Goal: Information Seeking & Learning: Check status

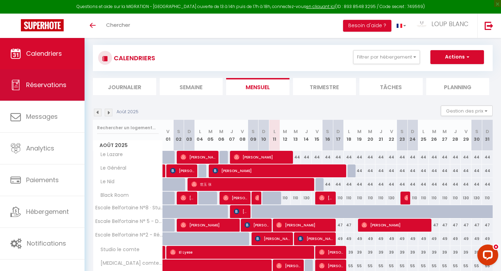
scroll to position [8, 0]
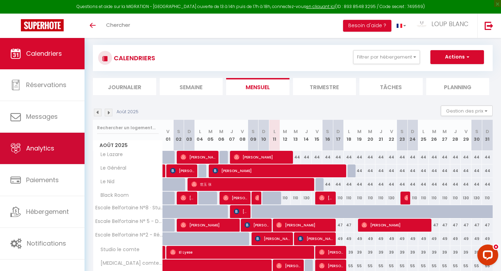
click at [43, 142] on link "Analytics" at bounding box center [42, 148] width 85 height 31
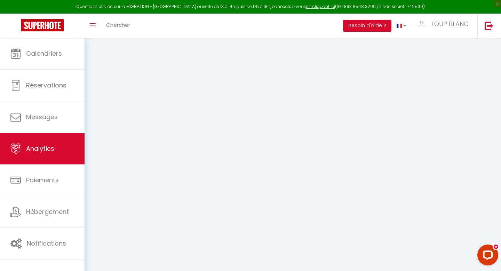
select select "2025"
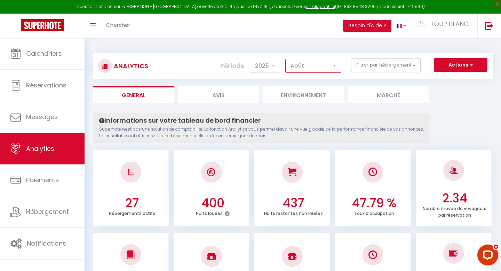
click at [309, 69] on select "[PERSON_NAME] Mars [PERSON_NAME] Juin Juillet Août Septembre Octobre Novembre D…" at bounding box center [314, 66] width 56 height 14
select select "7"
click at [286, 59] on select "[PERSON_NAME] Mars [PERSON_NAME] Juin Juillet Août Septembre Octobre Novembre D…" at bounding box center [314, 66] width 56 height 14
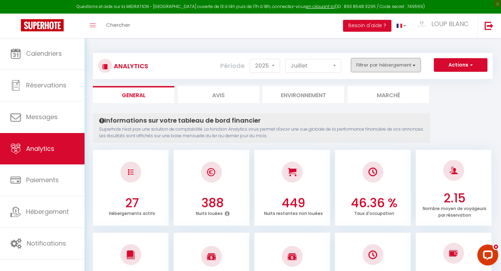
click at [392, 64] on button "Filtrer par hébergement" at bounding box center [386, 65] width 70 height 14
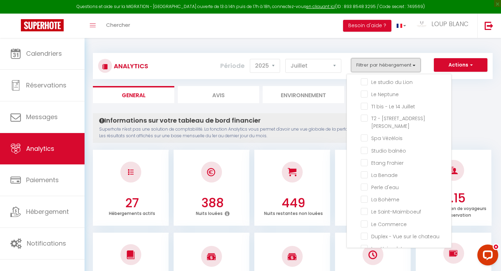
scroll to position [210, 0]
click at [383, 114] on Jaurès "checkbox" at bounding box center [406, 117] width 91 height 7
checkbox Jaurès "true"
checkbox Lazare "false"
checkbox Général "false"
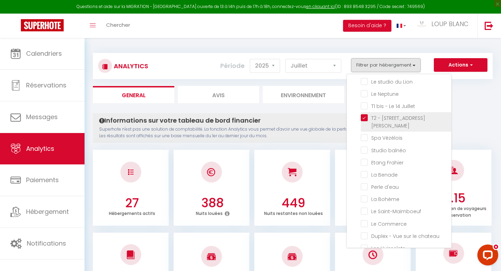
checkbox Nid "false"
checkbox Room "false"
checkbox gare "false"
checkbox calme "false"
checkbox privée "false"
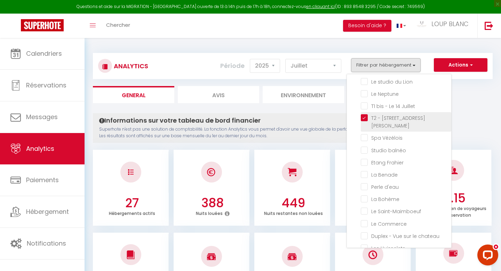
checkbox toits "false"
checkbox Central "false"
checkbox comte "false"
checkbox suze "false"
checkbox Lion "false"
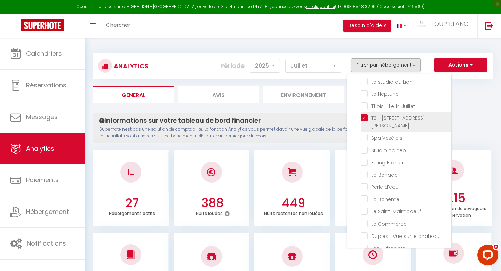
checkbox Neptune "false"
checkbox Juillet "false"
checkbox Vézélois "false"
checkbox balnéo "false"
checkbox Frahier "false"
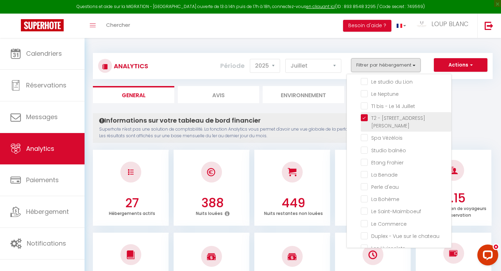
checkbox Benade "false"
checkbox d\'eau "false"
checkbox Bohème "false"
checkbox Saint-Maimboeuf "false"
checkbox Commerce "false"
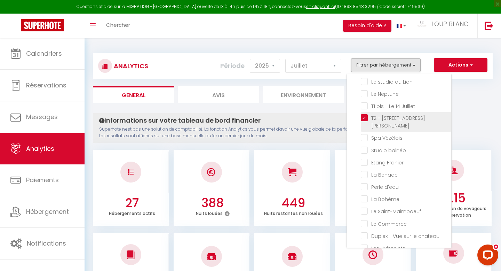
checkbox chateau "false"
checkbox Huisselets "false"
checkbox Cosy "false"
checkbox Paisible "false"
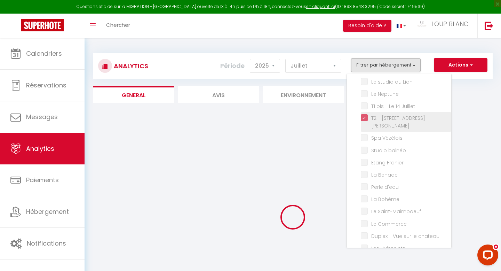
checkbox Lazare "false"
checkbox Général "false"
checkbox Nid "false"
checkbox Room "false"
checkbox gare "false"
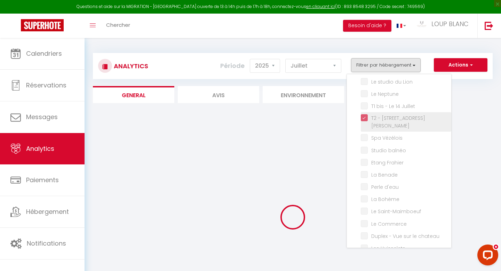
checkbox calme "false"
checkbox privée "false"
checkbox toits "false"
checkbox Central "false"
checkbox comte "false"
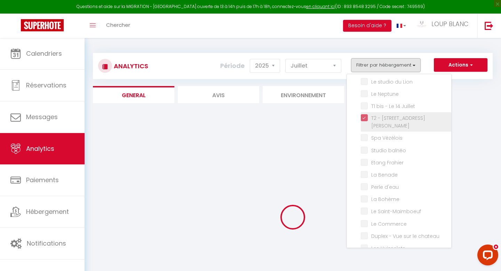
checkbox suze "false"
checkbox Lion "false"
checkbox Neptune "false"
checkbox Juillet "false"
checkbox Vézélois "false"
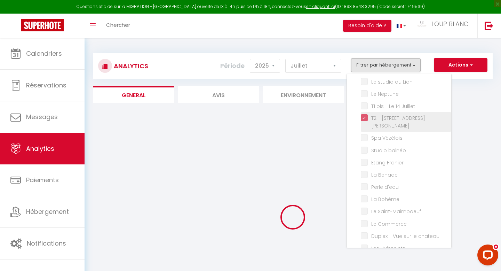
checkbox balnéo "false"
checkbox Frahier "false"
checkbox Benade "false"
checkbox d\'eau "false"
checkbox Bohème "false"
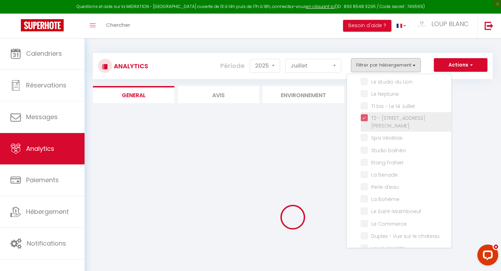
checkbox Saint-Maimboeuf "false"
checkbox Commerce "false"
checkbox chateau "false"
checkbox Huisselets "false"
checkbox Cosy "false"
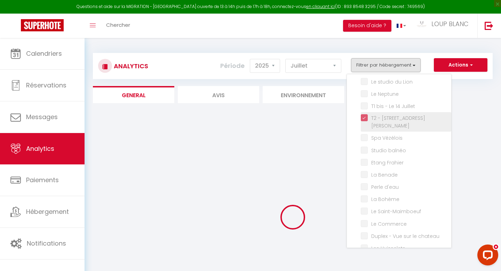
checkbox Paisible "false"
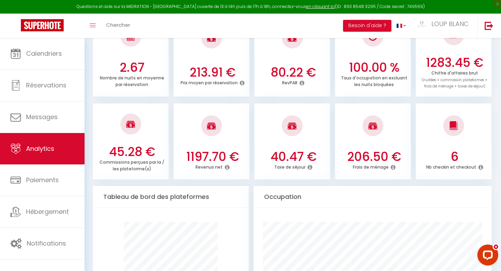
scroll to position [0, 0]
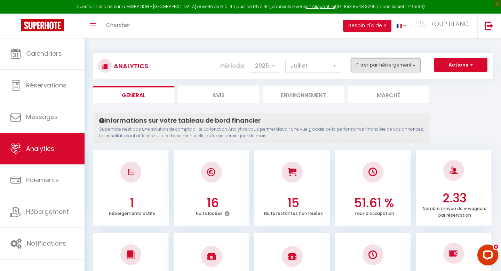
click at [380, 70] on button "Filtrer par hébergement" at bounding box center [386, 65] width 70 height 14
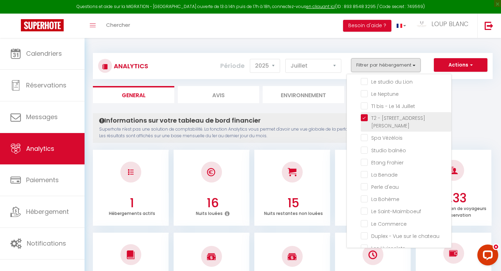
click at [365, 114] on Jaurès "checkbox" at bounding box center [406, 117] width 91 height 7
checkbox Jaurès "false"
checkbox Lazare "false"
checkbox Général "false"
checkbox Nid "false"
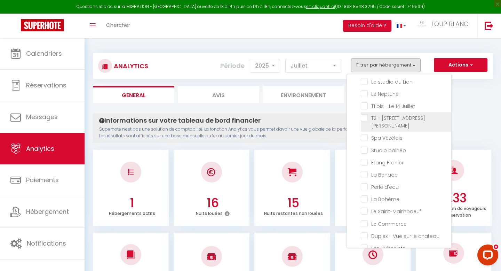
checkbox Room "false"
checkbox gare "false"
checkbox calme "false"
checkbox privée "false"
checkbox toits "false"
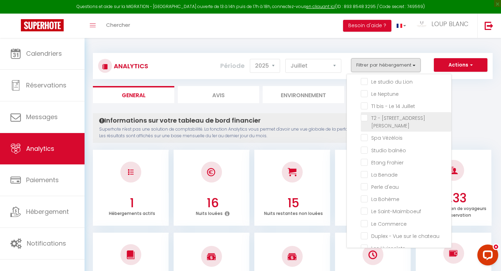
checkbox Central "false"
checkbox comte "false"
checkbox suze "false"
checkbox Lion "false"
checkbox Neptune "false"
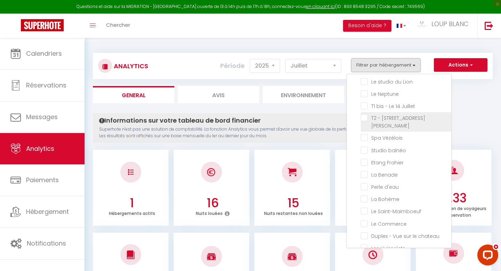
checkbox Juillet "false"
checkbox Vézélois "false"
checkbox balnéo "false"
checkbox Frahier "false"
checkbox Benade "false"
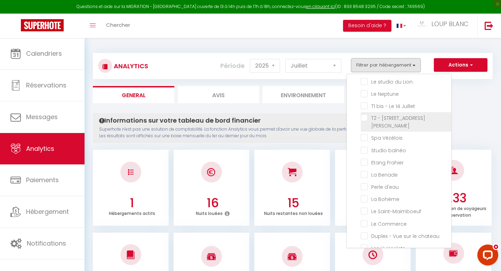
checkbox d\'eau "false"
checkbox Bohème "false"
checkbox Saint-Maimboeuf "false"
checkbox Commerce "false"
checkbox chateau "false"
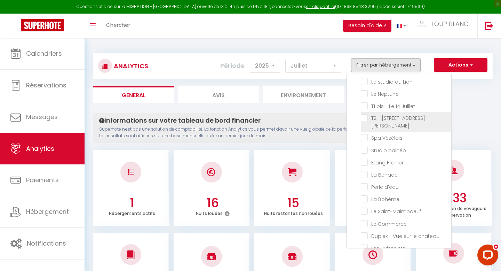
checkbox Huisselets "false"
checkbox Cosy "false"
checkbox Paisible "false"
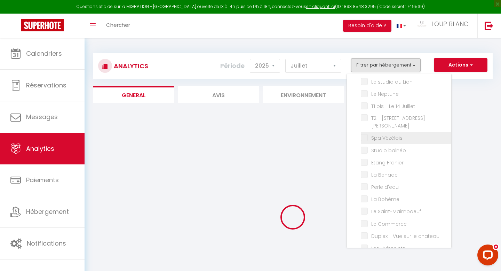
checkbox Lazare "false"
checkbox Général "false"
checkbox Nid "false"
checkbox Room "false"
checkbox gare "false"
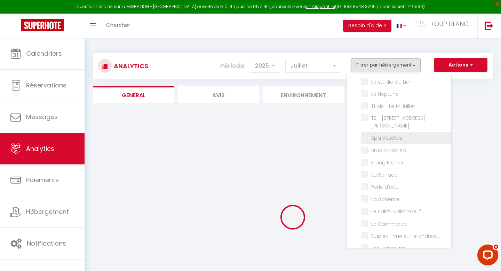
checkbox calme "false"
checkbox privée "false"
checkbox toits "false"
checkbox Central "false"
checkbox comte "false"
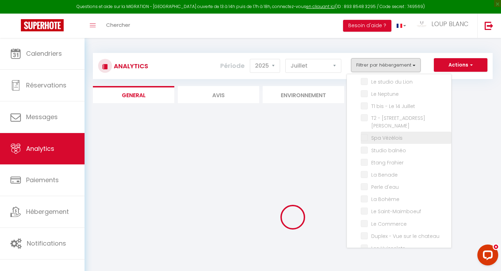
checkbox suze "false"
checkbox Lion "false"
checkbox Neptune "false"
checkbox Juillet "false"
checkbox Vézélois "false"
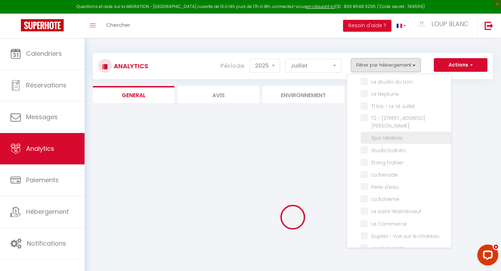
checkbox balnéo "false"
checkbox Frahier "false"
checkbox Benade "false"
checkbox d\'eau "false"
checkbox Bohème "false"
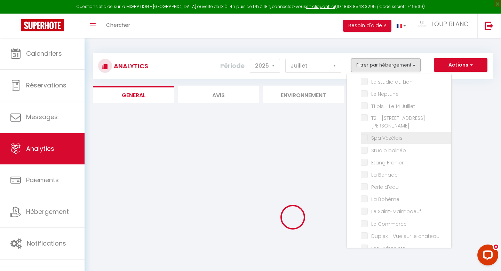
checkbox Saint-Maimboeuf "false"
checkbox Commerce "false"
checkbox chateau "false"
checkbox Huisselets "false"
checkbox Cosy "false"
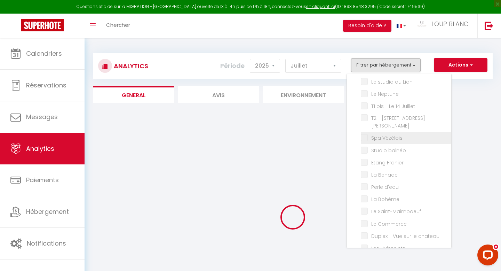
checkbox Paisible "false"
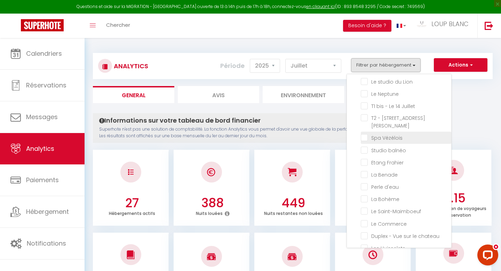
click at [366, 134] on Vézélois "checkbox" at bounding box center [406, 137] width 91 height 7
checkbox Vézélois "true"
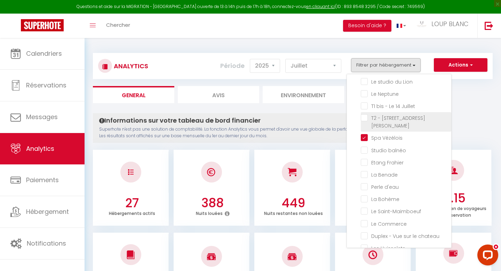
checkbox Lazare "false"
checkbox Général "false"
checkbox Nid "false"
checkbox Room "false"
checkbox gare "false"
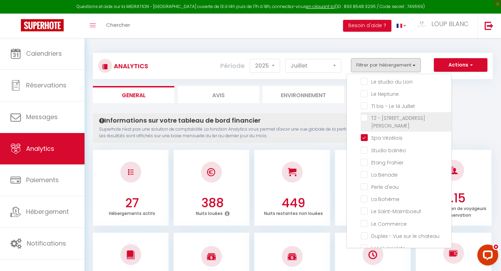
checkbox calme "false"
checkbox privée "false"
checkbox toits "false"
checkbox Central "false"
checkbox comte "false"
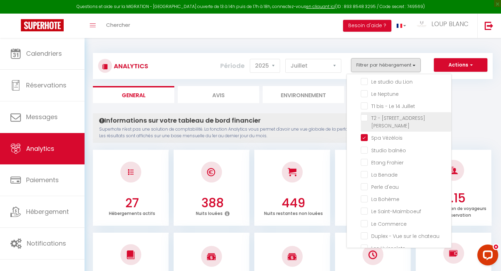
checkbox suze "false"
checkbox Lion "false"
checkbox Neptune "false"
checkbox Juillet "false"
checkbox balnéo "false"
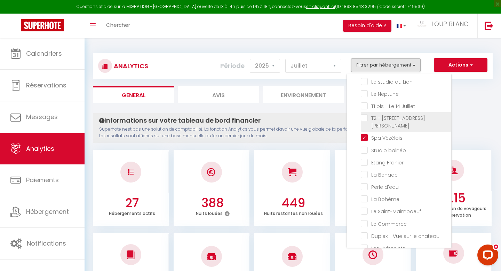
checkbox Frahier "false"
checkbox Benade "false"
checkbox d\'eau "false"
checkbox Bohème "false"
checkbox Saint-Maimboeuf "false"
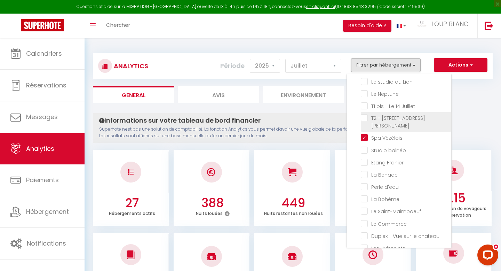
checkbox Commerce "false"
checkbox chateau "false"
checkbox Huisselets "false"
checkbox Cosy "false"
checkbox Paisible "false"
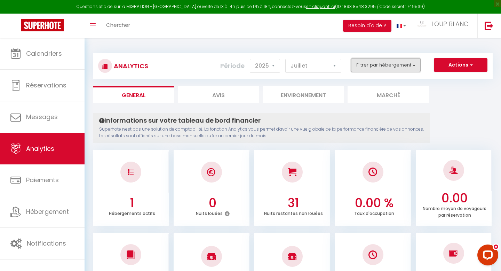
click at [390, 63] on button "Filtrer par hébergement" at bounding box center [386, 65] width 70 height 14
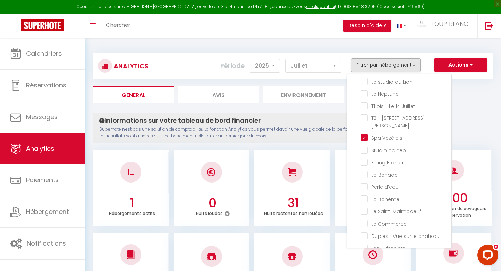
click at [478, 99] on ul "General Avis Environnement Marché" at bounding box center [293, 94] width 400 height 17
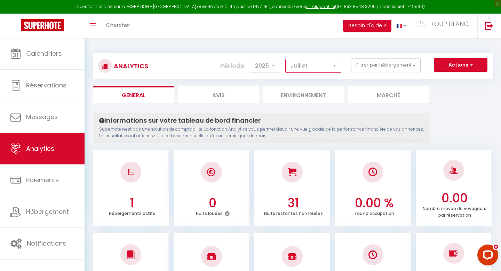
click at [325, 65] on select "[PERSON_NAME] Mars [PERSON_NAME] Juin Juillet Août Septembre Octobre Novembre D…" at bounding box center [314, 66] width 56 height 14
click at [286, 59] on select "[PERSON_NAME] Mars [PERSON_NAME] Juin Juillet Août Septembre Octobre Novembre D…" at bounding box center [314, 66] width 56 height 14
click at [318, 62] on select "[PERSON_NAME] Mars [PERSON_NAME] Juin Juillet Août Septembre Octobre Novembre D…" at bounding box center [314, 66] width 56 height 14
select select "7"
click at [286, 59] on select "[PERSON_NAME] Mars [PERSON_NAME] Juin Juillet Août Septembre Octobre Novembre D…" at bounding box center [314, 66] width 56 height 14
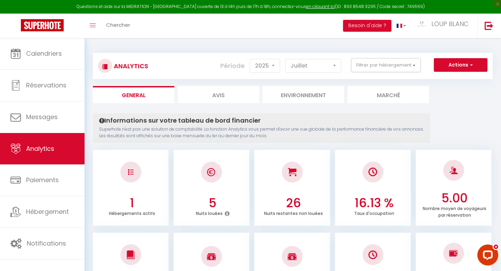
click at [307, 54] on div "Analytics Actions Génération SuperConciergerie Génération SuperAnalyzer Générat…" at bounding box center [293, 66] width 400 height 26
click at [379, 68] on button "Filtrer par hébergement" at bounding box center [386, 65] width 70 height 14
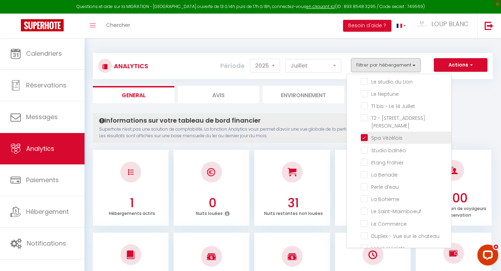
click at [365, 134] on Vézélois "checkbox" at bounding box center [406, 137] width 91 height 7
checkbox Vézélois "false"
checkbox Lazare "false"
checkbox Général "false"
checkbox Nid "false"
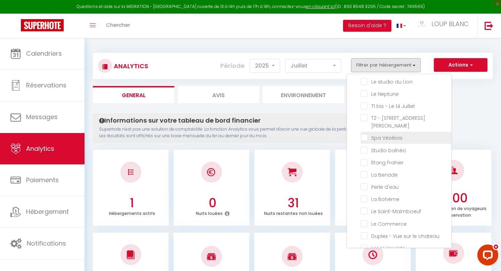
checkbox Room "false"
checkbox gare "false"
checkbox calme "false"
checkbox privée "false"
checkbox toits "false"
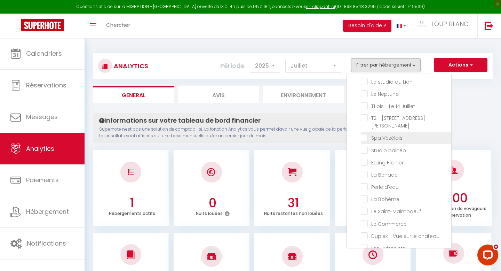
checkbox Central "false"
checkbox comte "false"
checkbox suze "false"
checkbox Lion "false"
checkbox Neptune "false"
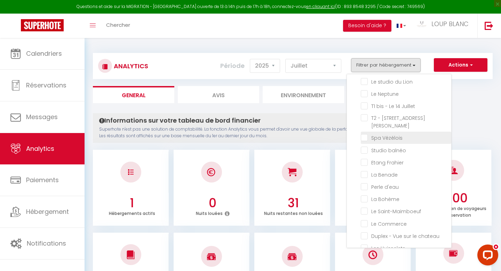
checkbox Juillet "false"
checkbox balnéo "false"
checkbox Frahier "false"
checkbox Benade "false"
checkbox d\'eau "false"
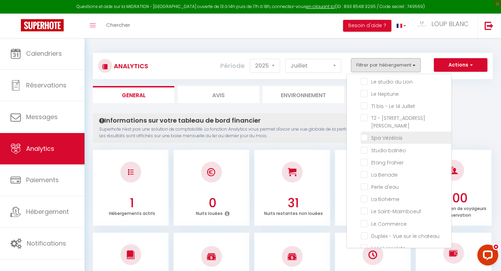
checkbox Bohème "false"
checkbox Saint-Maimboeuf "false"
checkbox Commerce "false"
checkbox chateau "false"
checkbox Huisselets "false"
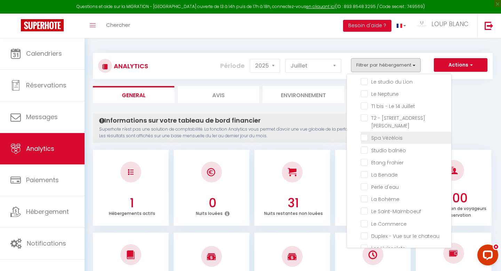
checkbox Cosy "false"
checkbox Paisible "false"
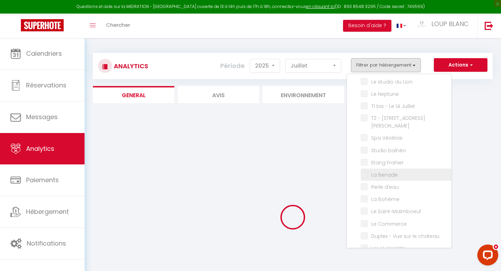
checkbox Lazare "false"
checkbox Général "false"
checkbox Nid "false"
checkbox Room "false"
checkbox gare "false"
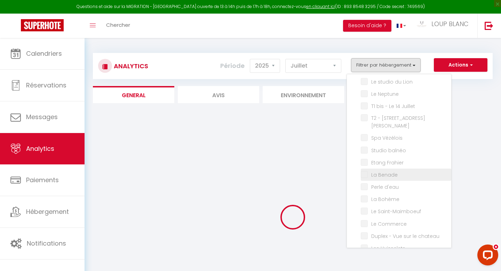
checkbox calme "false"
checkbox privée "false"
checkbox toits "false"
checkbox Central "false"
checkbox comte "false"
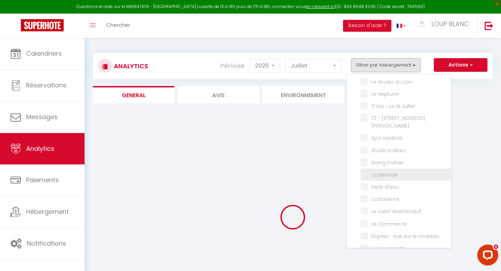
checkbox suze "false"
checkbox Lion "false"
checkbox Neptune "false"
checkbox Juillet "false"
checkbox balnéo "false"
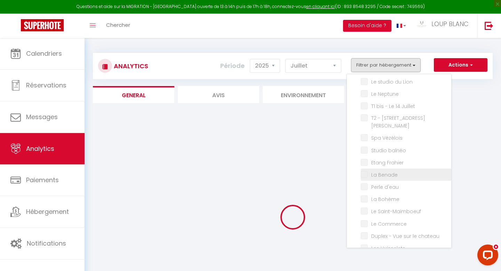
checkbox Frahier "false"
checkbox Benade "false"
checkbox d\'eau "false"
checkbox Bohème "false"
checkbox Saint-Maimboeuf "false"
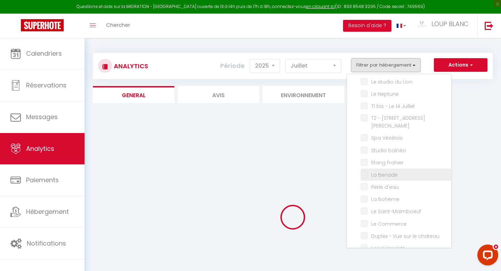
checkbox Commerce "false"
checkbox chateau "false"
checkbox Huisselets "false"
checkbox Cosy "false"
checkbox Paisible "false"
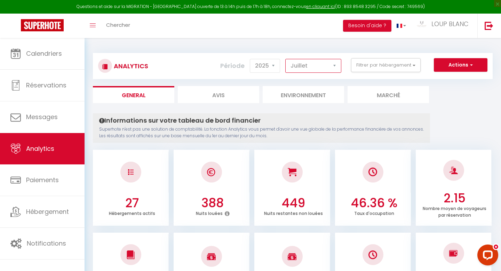
click at [313, 62] on select "[PERSON_NAME] Mars [PERSON_NAME] Juin Juillet Août Septembre Octobre Novembre D…" at bounding box center [314, 66] width 56 height 14
click at [395, 62] on button "Filtrer par hébergement" at bounding box center [386, 65] width 70 height 14
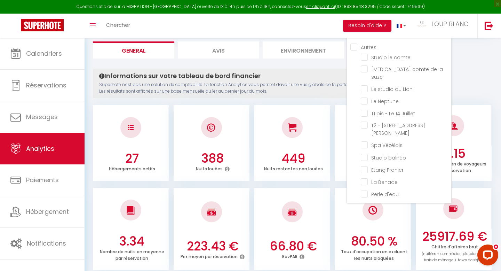
scroll to position [160, 0]
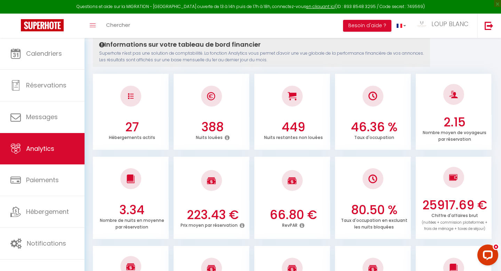
scroll to position [0, 0]
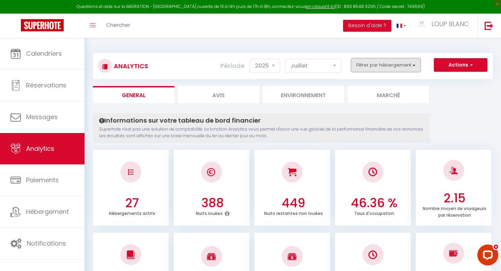
click at [380, 68] on button "Filtrer par hébergement" at bounding box center [386, 65] width 70 height 14
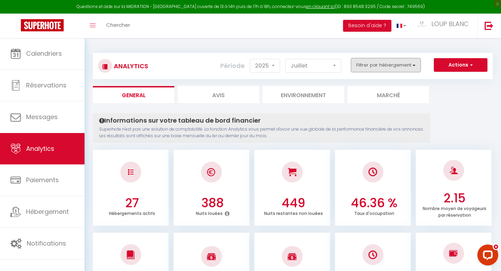
click at [375, 67] on button "Filtrer par hébergement" at bounding box center [386, 65] width 70 height 14
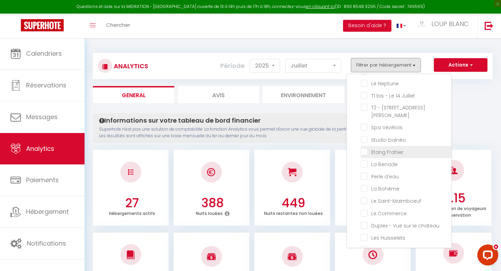
scroll to position [219, 0]
click at [366, 137] on balnéo "checkbox" at bounding box center [406, 140] width 91 height 7
checkbox balnéo "true"
checkbox Lazare "false"
checkbox Général "false"
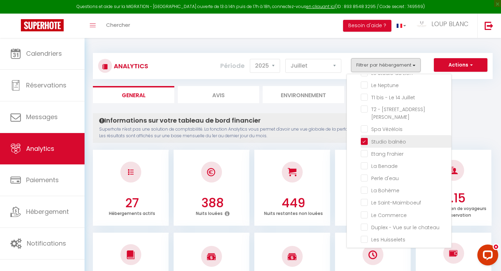
checkbox Nid "false"
checkbox Room "false"
checkbox gare "false"
checkbox calme "false"
checkbox privée "false"
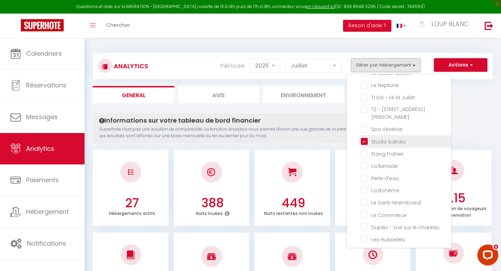
checkbox toits "false"
checkbox Central "false"
checkbox comte "false"
checkbox suze "false"
checkbox Lion "false"
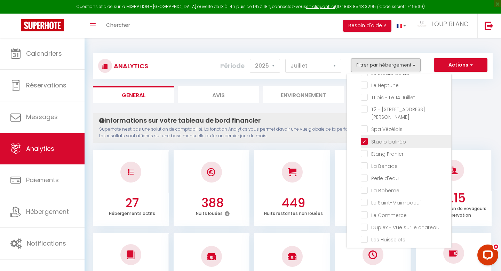
checkbox Neptune "false"
click at [476, 99] on ul "General Avis Environnement Marché" at bounding box center [293, 94] width 400 height 17
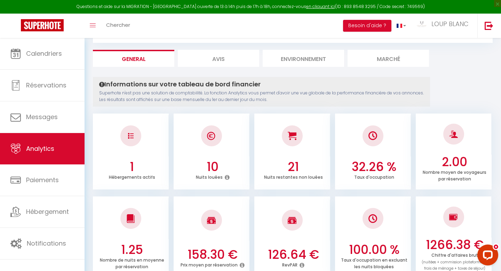
scroll to position [0, 0]
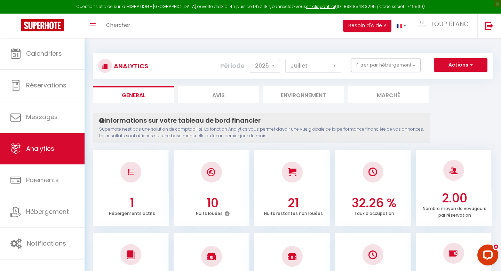
click at [392, 78] on div "Analytics Actions Génération SuperConciergerie Génération SuperAnalyzer Générat…" at bounding box center [293, 66] width 400 height 26
click at [395, 67] on button "Filtrer par hébergement" at bounding box center [386, 65] width 70 height 14
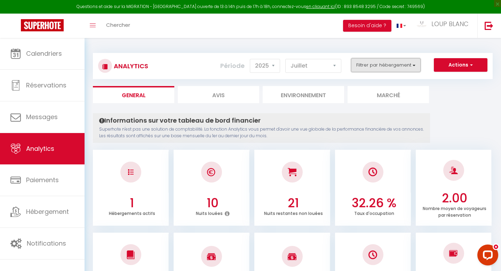
click at [384, 68] on button "Filtrer par hébergement" at bounding box center [386, 65] width 70 height 14
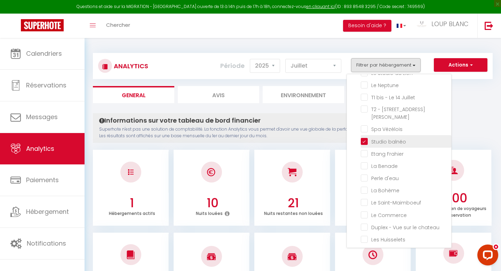
click at [364, 137] on balnéo "checkbox" at bounding box center [406, 140] width 91 height 7
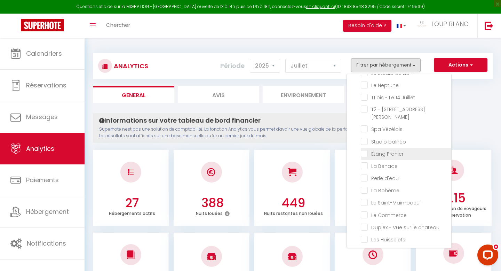
click at [366, 150] on Frahier "checkbox" at bounding box center [406, 153] width 91 height 7
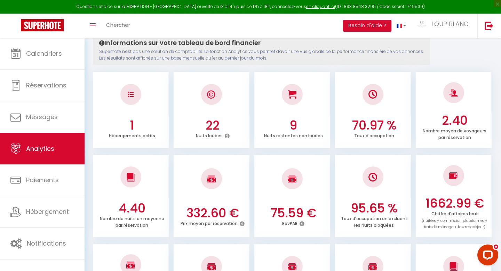
scroll to position [9, 0]
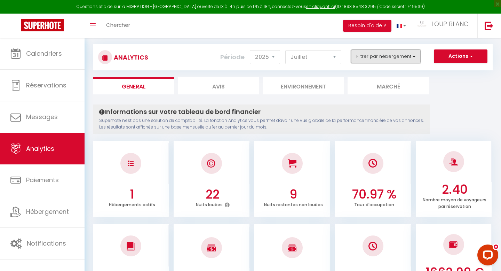
click at [390, 56] on button "Filtrer par hébergement" at bounding box center [386, 56] width 70 height 14
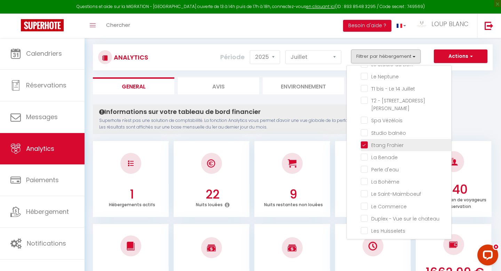
click at [367, 141] on Frahier "checkbox" at bounding box center [406, 144] width 91 height 7
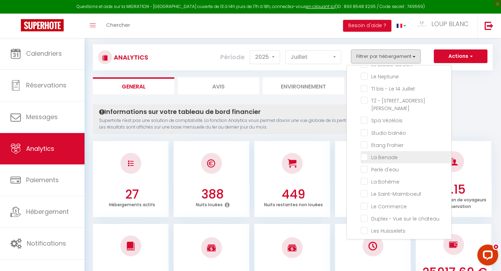
click at [366, 153] on Benade "checkbox" at bounding box center [406, 156] width 91 height 7
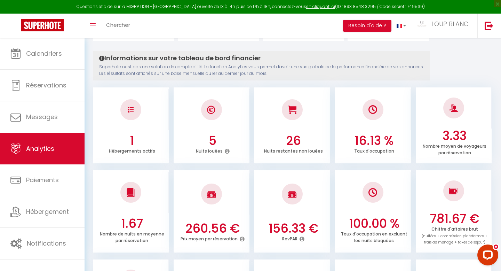
scroll to position [0, 0]
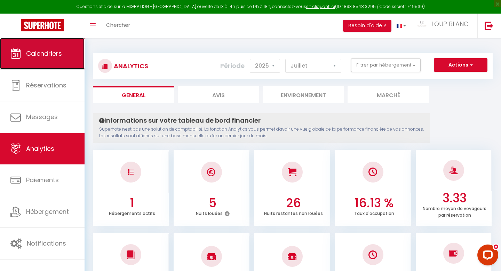
click at [27, 54] on span "Calendriers" at bounding box center [44, 53] width 36 height 9
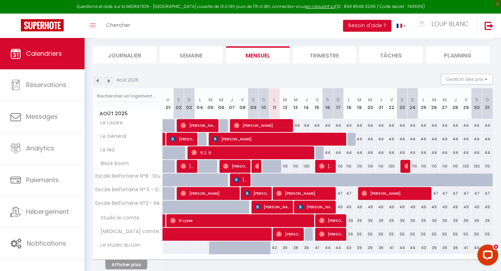
scroll to position [69, 0]
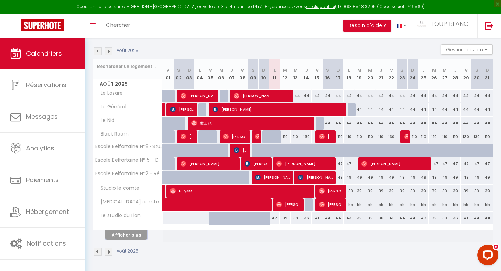
click at [131, 238] on button "Afficher plus" at bounding box center [127, 234] width 42 height 9
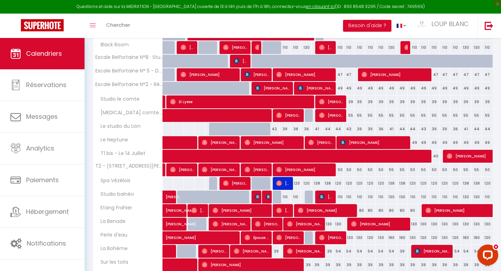
scroll to position [205, 0]
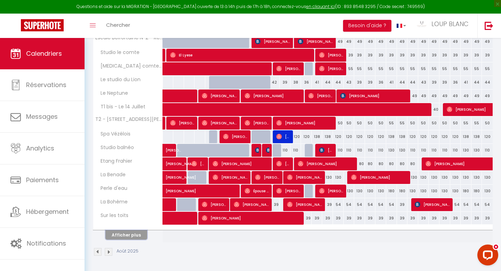
click at [133, 231] on button "Afficher plus" at bounding box center [127, 234] width 42 height 9
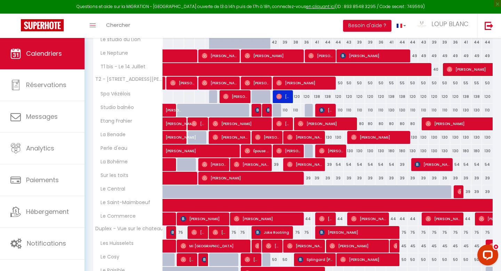
scroll to position [0, 0]
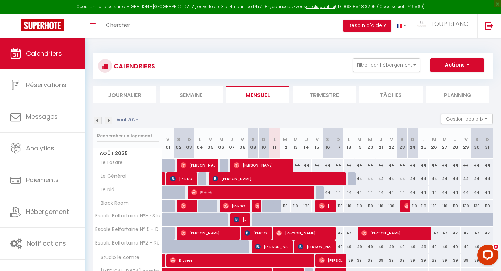
click at [98, 121] on img at bounding box center [98, 121] width 8 height 8
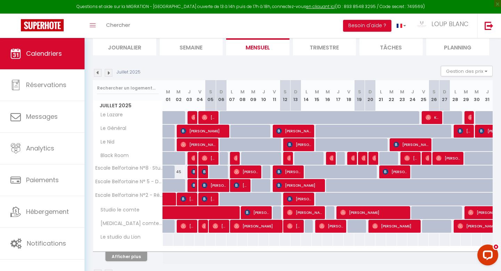
scroll to position [48, 0]
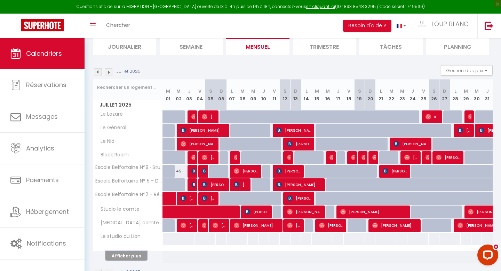
click at [138, 254] on button "Afficher plus" at bounding box center [127, 255] width 42 height 9
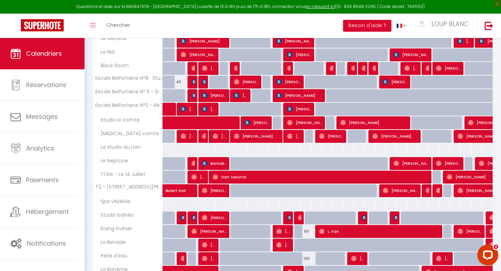
scroll to position [147, 0]
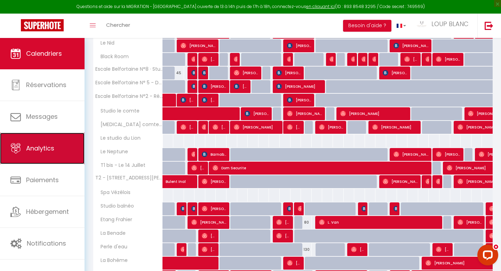
click at [50, 138] on link "Analytics" at bounding box center [42, 148] width 85 height 31
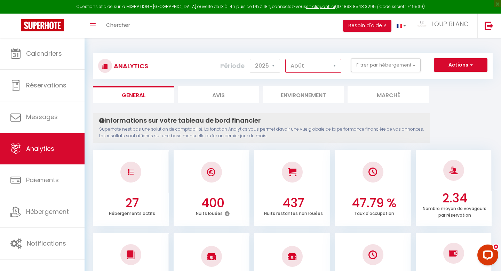
click at [323, 68] on select "[PERSON_NAME] Mars [PERSON_NAME] Juin Juillet Août Septembre Octobre Novembre D…" at bounding box center [314, 66] width 56 height 14
click at [286, 59] on select "[PERSON_NAME] Mars [PERSON_NAME] Juin Juillet Août Septembre Octobre Novembre D…" at bounding box center [314, 66] width 56 height 14
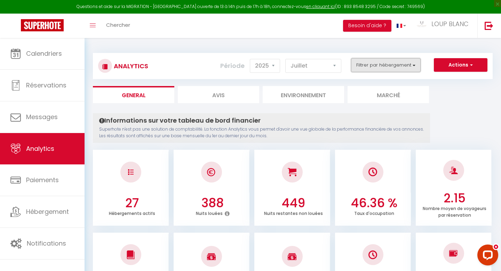
click at [391, 64] on button "Filtrer par hébergement" at bounding box center [386, 65] width 70 height 14
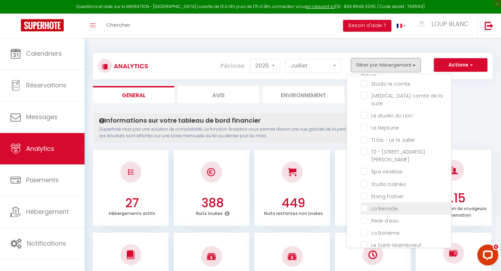
scroll to position [186, 0]
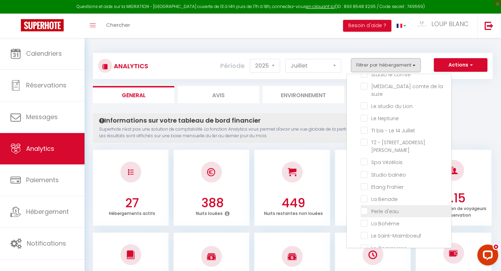
click at [366, 207] on d\'eau "checkbox" at bounding box center [406, 210] width 91 height 7
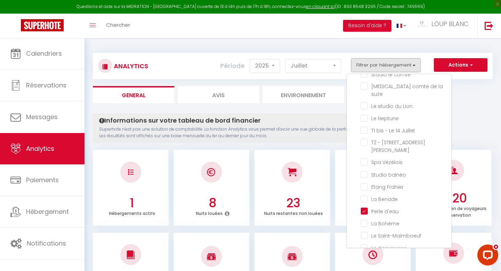
click at [474, 91] on ul "General Avis Environnement Marché" at bounding box center [293, 94] width 400 height 17
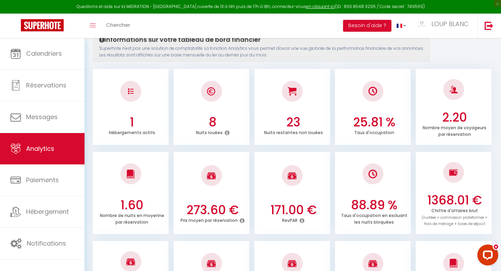
scroll to position [0, 0]
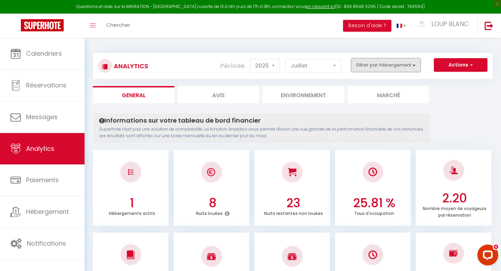
click at [397, 66] on button "Filtrer par hébergement" at bounding box center [386, 65] width 70 height 14
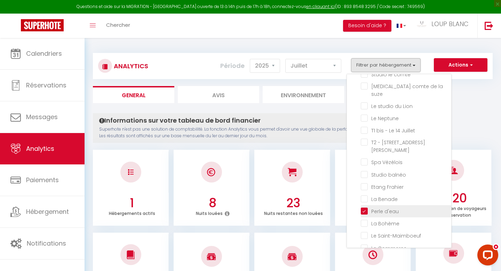
click at [366, 207] on d\'eau "checkbox" at bounding box center [406, 210] width 91 height 7
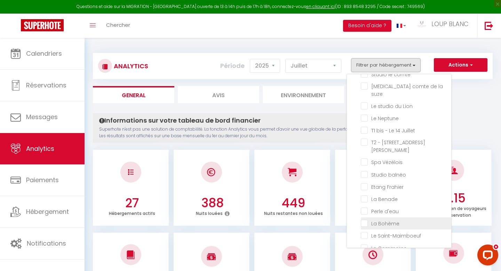
click at [366, 219] on Bohème "checkbox" at bounding box center [406, 222] width 91 height 7
click at [475, 100] on ul "General Avis Environnement Marché" at bounding box center [293, 94] width 400 height 17
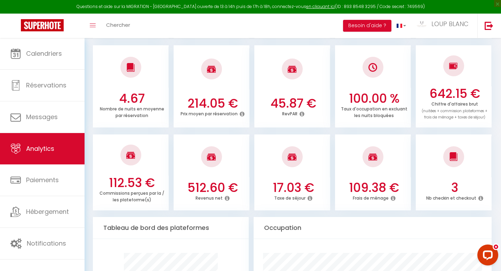
scroll to position [194, 0]
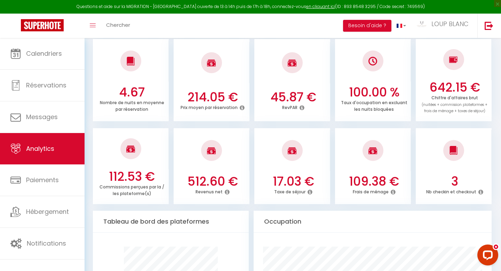
click at [384, 152] on div at bounding box center [373, 150] width 76 height 41
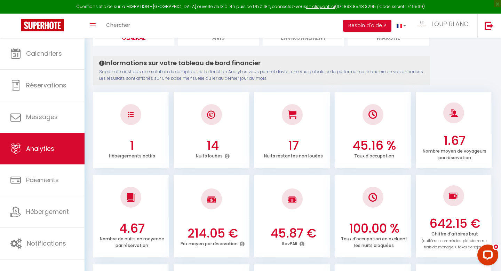
scroll to position [0, 0]
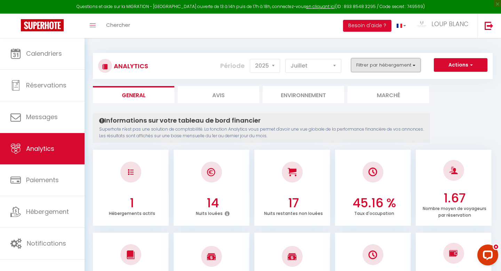
click at [392, 69] on button "Filtrer par hébergement" at bounding box center [386, 65] width 70 height 14
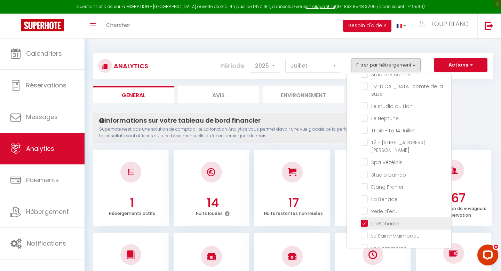
click at [366, 219] on Bohème "checkbox" at bounding box center [406, 222] width 91 height 7
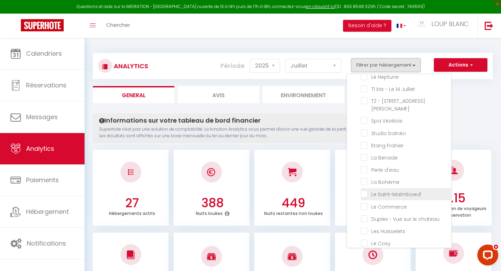
click at [388, 190] on Saint-Maimboeuf "checkbox" at bounding box center [406, 193] width 91 height 7
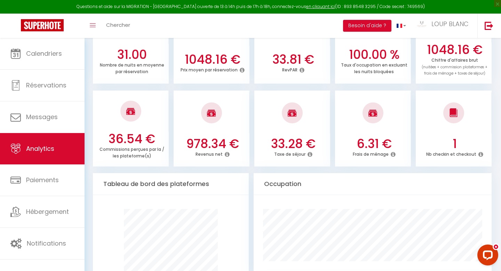
scroll to position [0, 0]
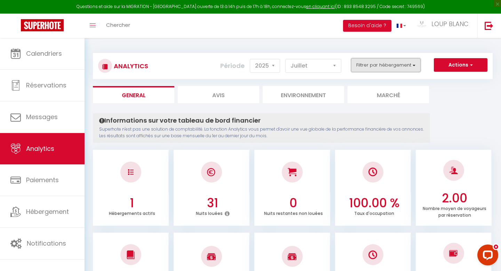
click at [402, 68] on button "Filtrer par hébergement" at bounding box center [386, 65] width 70 height 14
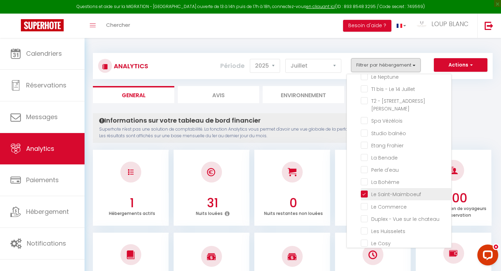
click at [366, 190] on Saint-Maimboeuf "checkbox" at bounding box center [406, 193] width 91 height 7
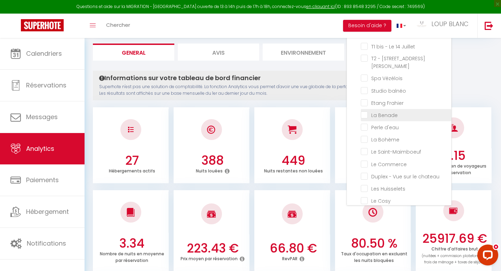
scroll to position [47, 0]
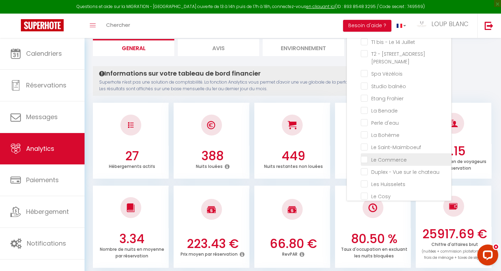
click at [384, 155] on Commerce "checkbox" at bounding box center [406, 158] width 91 height 7
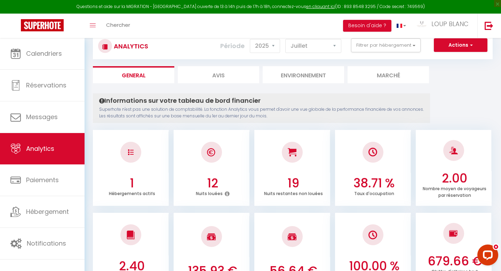
scroll to position [0, 0]
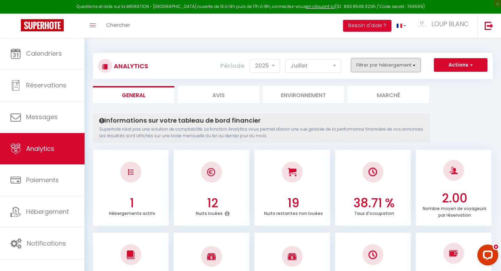
click at [390, 66] on button "Filtrer par hébergement" at bounding box center [386, 65] width 70 height 14
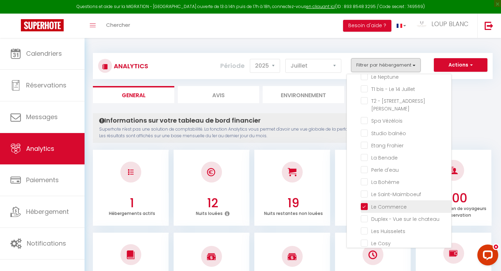
click at [364, 202] on Commerce "checkbox" at bounding box center [406, 205] width 91 height 7
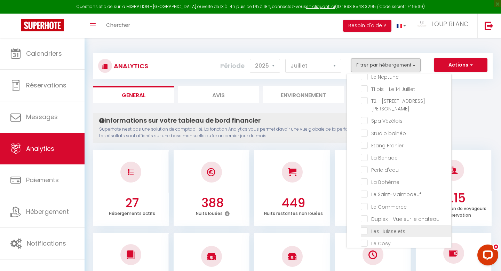
click at [366, 227] on Huisselets "checkbox" at bounding box center [406, 230] width 91 height 7
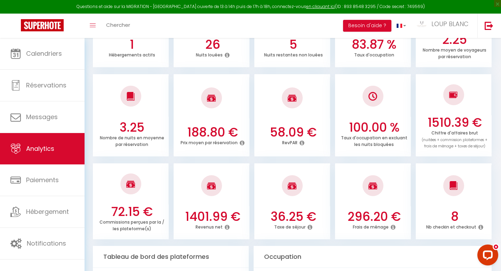
scroll to position [163, 0]
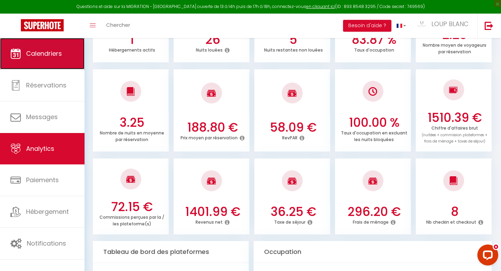
click at [42, 56] on span "Calendriers" at bounding box center [44, 53] width 36 height 9
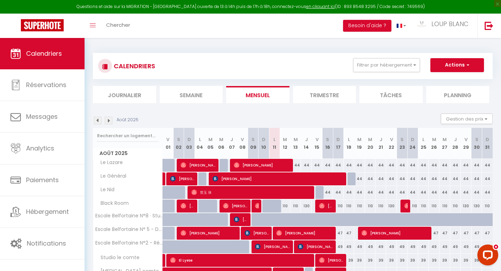
click at [100, 120] on img at bounding box center [98, 121] width 8 height 8
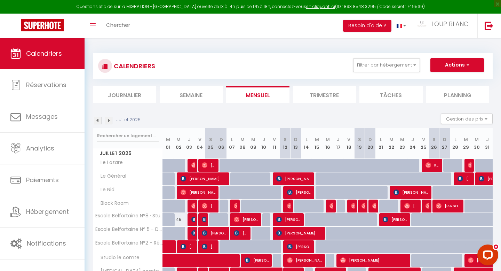
scroll to position [69, 0]
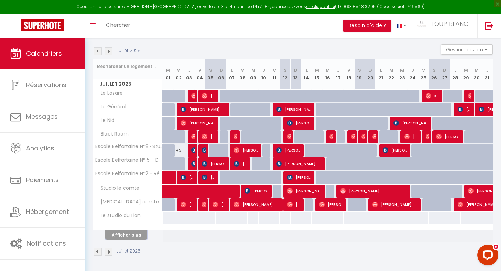
click at [134, 232] on button "Afficher plus" at bounding box center [127, 234] width 42 height 9
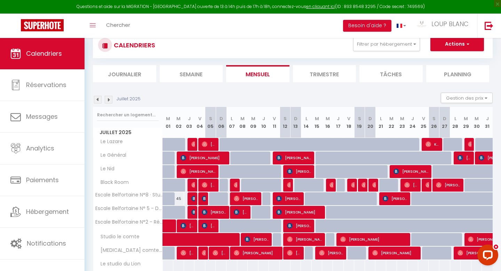
scroll to position [0, 0]
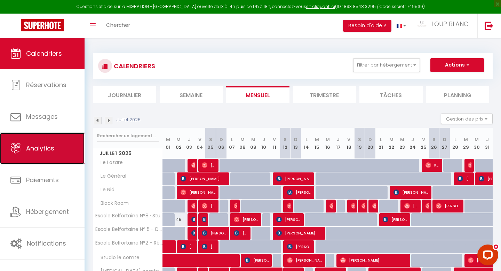
click at [58, 145] on link "Analytics" at bounding box center [42, 148] width 85 height 31
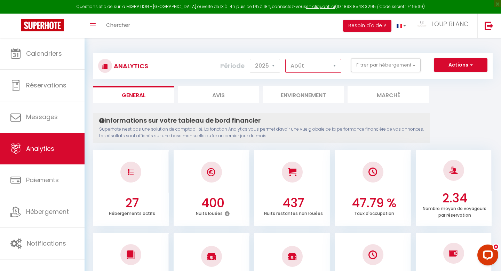
click at [328, 70] on select "[PERSON_NAME] Mars [PERSON_NAME] Juin Juillet Août Septembre Octobre Novembre D…" at bounding box center [314, 66] width 56 height 14
click at [286, 59] on select "[PERSON_NAME] Mars [PERSON_NAME] Juin Juillet Août Septembre Octobre Novembre D…" at bounding box center [314, 66] width 56 height 14
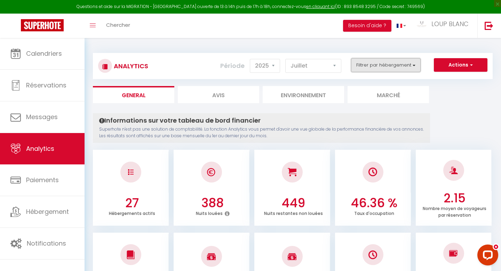
click at [397, 66] on button "Filtrer par hébergement" at bounding box center [386, 65] width 70 height 14
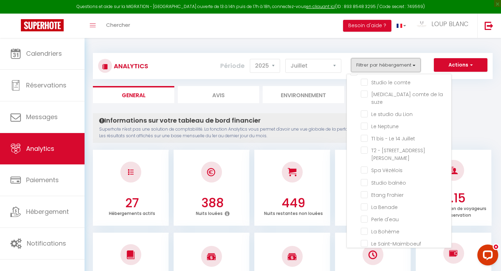
scroll to position [227, 0]
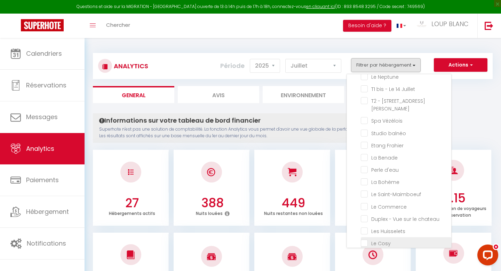
click at [373, 239] on Cosy "checkbox" at bounding box center [406, 242] width 91 height 7
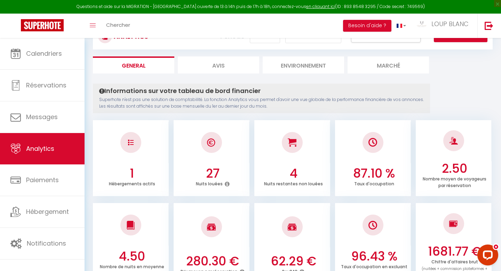
scroll to position [0, 0]
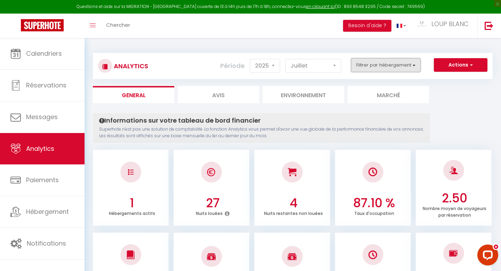
click at [382, 64] on button "Filtrer par hébergement" at bounding box center [386, 65] width 70 height 14
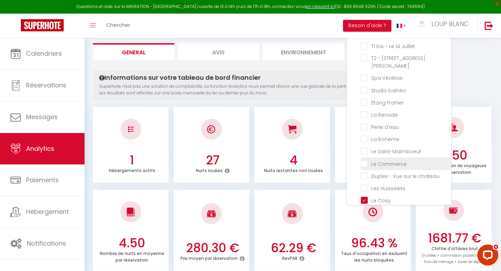
scroll to position [53, 0]
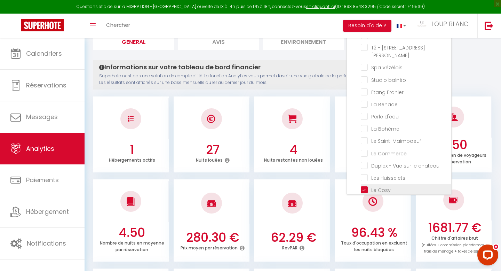
click at [367, 186] on Cosy "checkbox" at bounding box center [406, 189] width 91 height 7
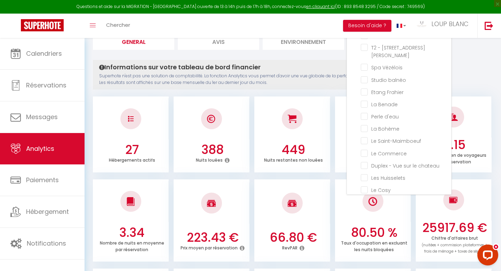
click at [365, 198] on Paisible "checkbox" at bounding box center [406, 201] width 91 height 7
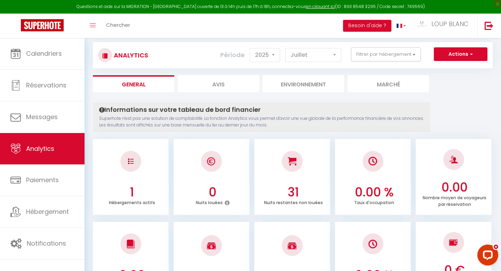
scroll to position [0, 0]
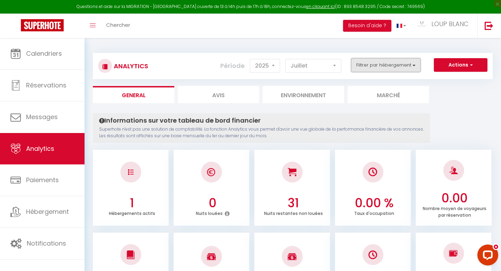
click at [382, 64] on button "Filtrer par hébergement" at bounding box center [386, 65] width 70 height 14
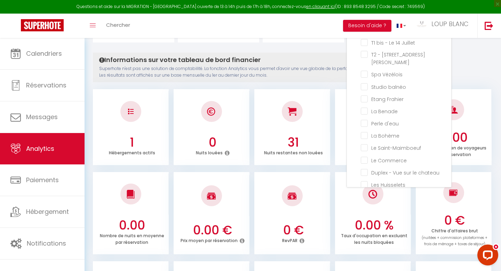
scroll to position [227, 0]
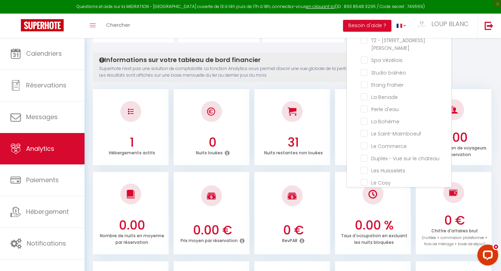
click at [366, 191] on Paisible "checkbox" at bounding box center [406, 194] width 91 height 7
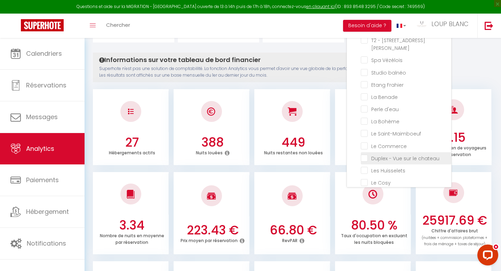
click at [369, 154] on chateau "checkbox" at bounding box center [406, 157] width 91 height 7
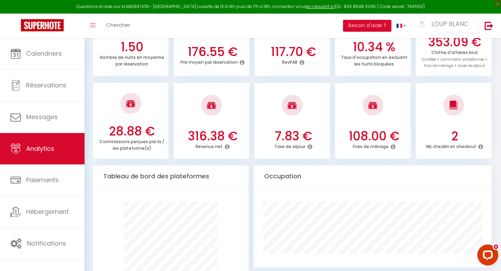
scroll to position [241, 0]
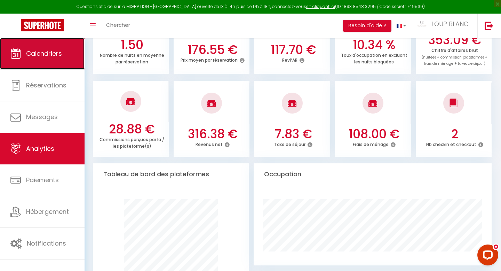
click at [55, 60] on link "Calendriers" at bounding box center [42, 53] width 85 height 31
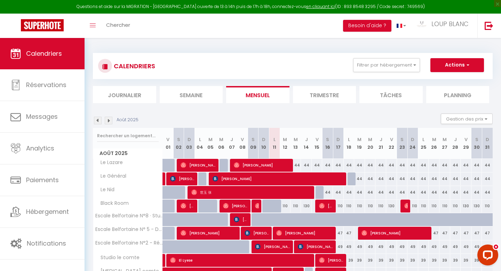
scroll to position [69, 0]
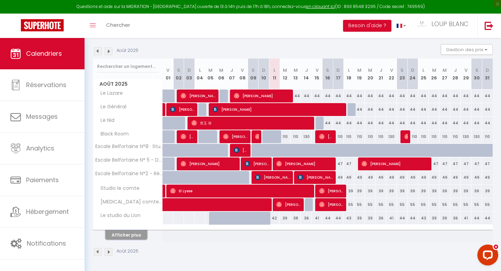
click at [131, 234] on button "Afficher plus" at bounding box center [127, 234] width 42 height 9
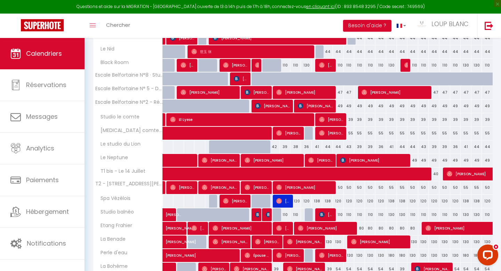
scroll to position [0, 0]
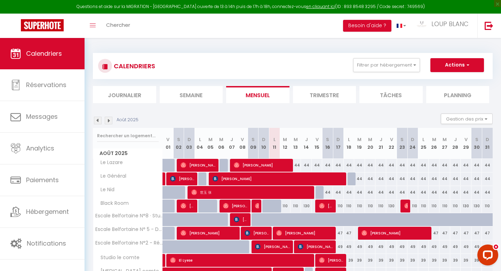
click at [98, 122] on img at bounding box center [98, 121] width 8 height 8
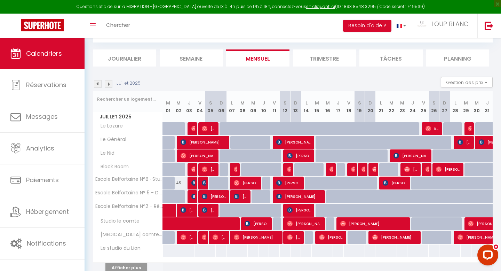
scroll to position [69, 0]
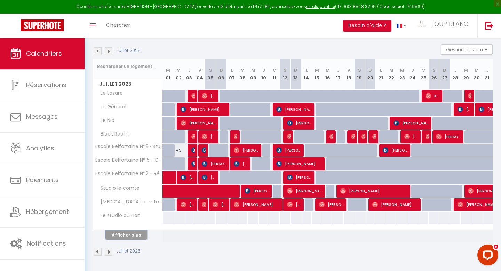
click at [133, 235] on button "Afficher plus" at bounding box center [127, 234] width 42 height 9
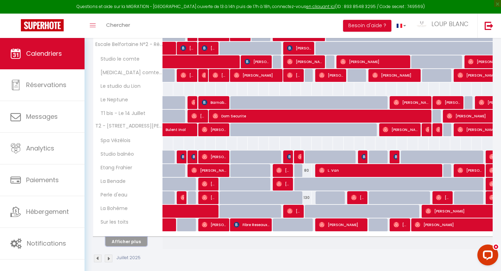
scroll to position [205, 0]
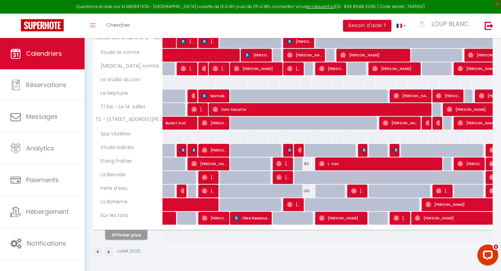
click at [132, 232] on button "Afficher plus" at bounding box center [127, 234] width 42 height 9
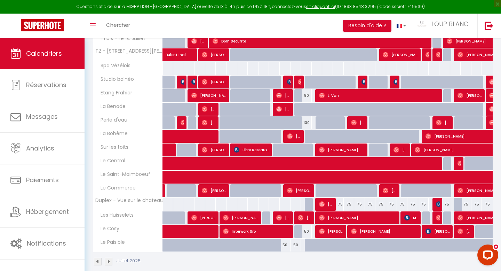
scroll to position [283, 0]
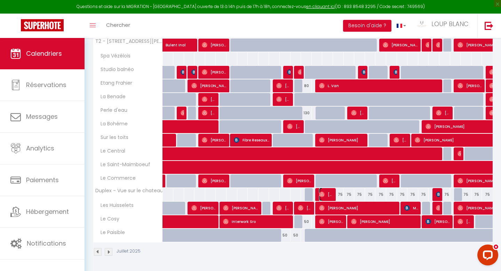
click at [326, 194] on span "[PERSON_NAME]" at bounding box center [326, 194] width 14 height 13
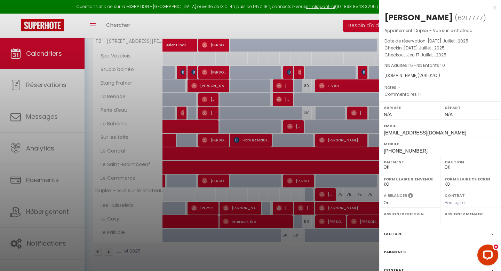
click at [495, 7] on div "x" at bounding box center [438, 7] width 117 height 8
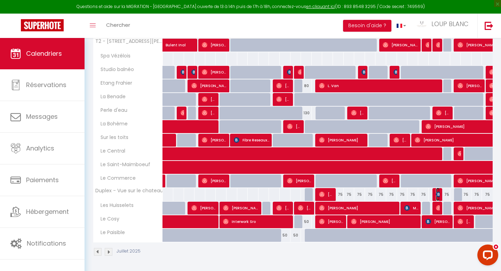
click at [438, 193] on img at bounding box center [439, 195] width 6 height 6
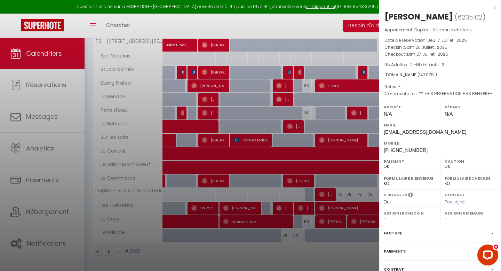
scroll to position [0, 0]
click at [498, 8] on div "x [PERSON_NAME] ( 6235102 ) Appartement : Duplex - Vue sur le chateau Date de r…" at bounding box center [441, 162] width 122 height 325
click at [495, 8] on div "x" at bounding box center [438, 7] width 117 height 8
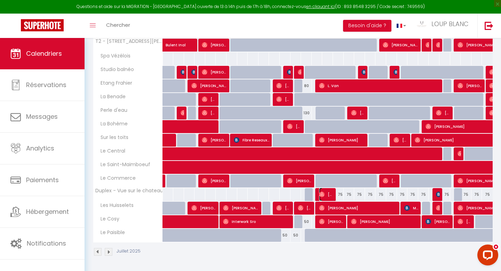
click at [332, 190] on span "[PERSON_NAME]" at bounding box center [326, 194] width 14 height 13
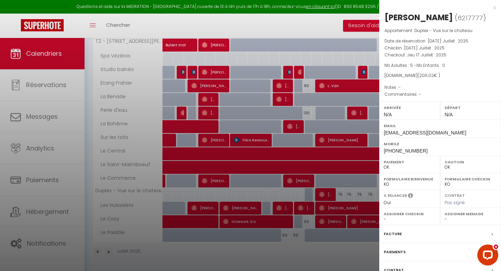
click at [493, 8] on div "x" at bounding box center [438, 7] width 117 height 8
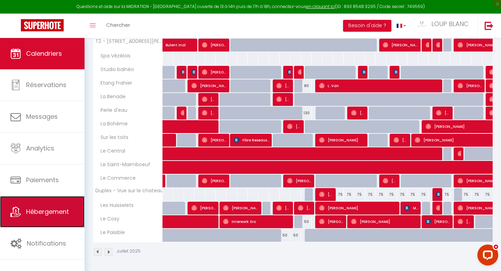
click at [43, 217] on link "Hébergement" at bounding box center [42, 211] width 85 height 31
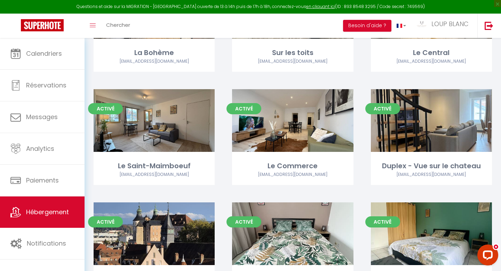
scroll to position [826, 0]
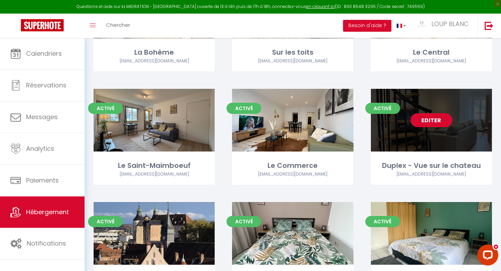
click at [437, 113] on link "Editer" at bounding box center [432, 120] width 42 height 14
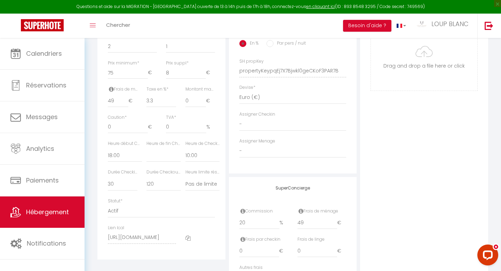
scroll to position [294, 0]
